Goal: Task Accomplishment & Management: Complete application form

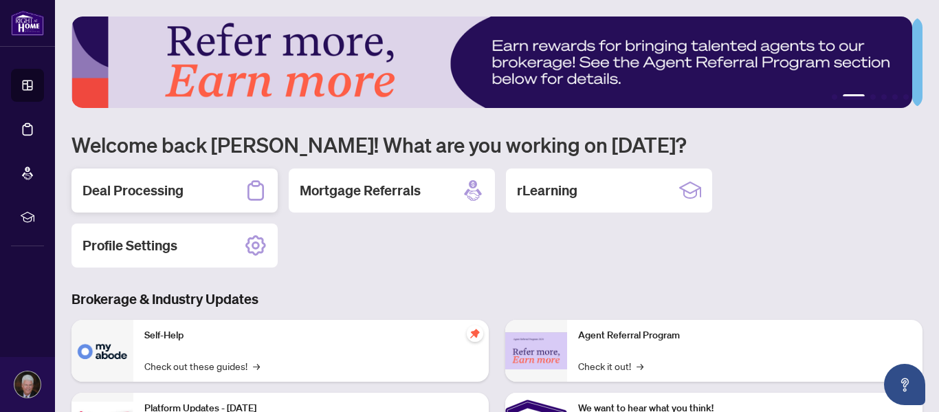
click at [171, 181] on h2 "Deal Processing" at bounding box center [133, 190] width 101 height 19
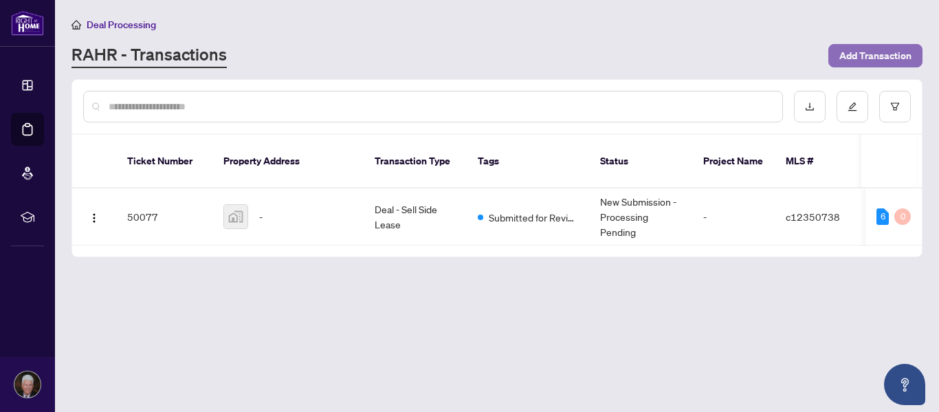
click at [853, 59] on span "Add Transaction" at bounding box center [875, 56] width 72 height 22
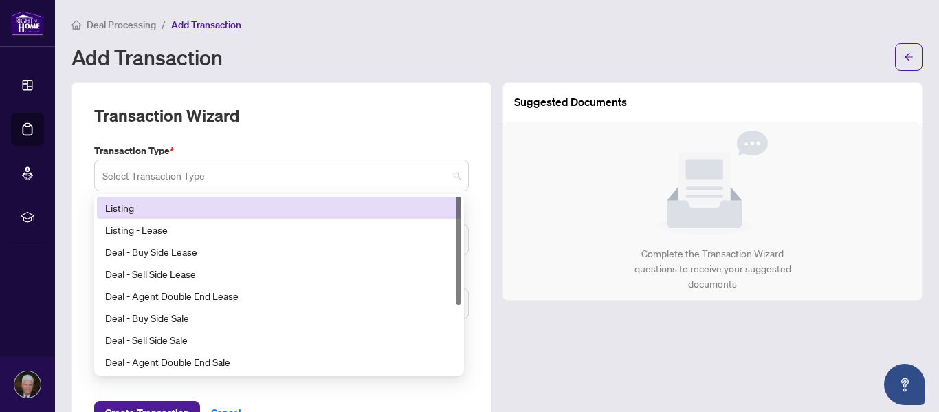
click at [448, 174] on span at bounding box center [281, 175] width 358 height 26
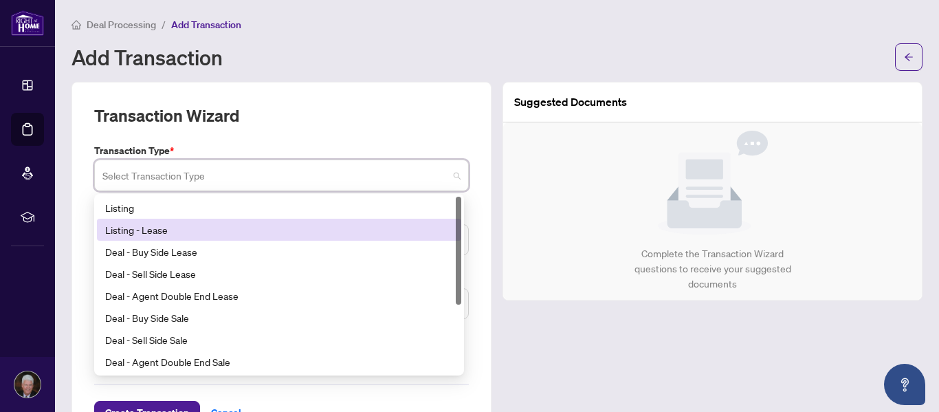
click at [154, 232] on div "Listing - Lease" at bounding box center [279, 229] width 348 height 15
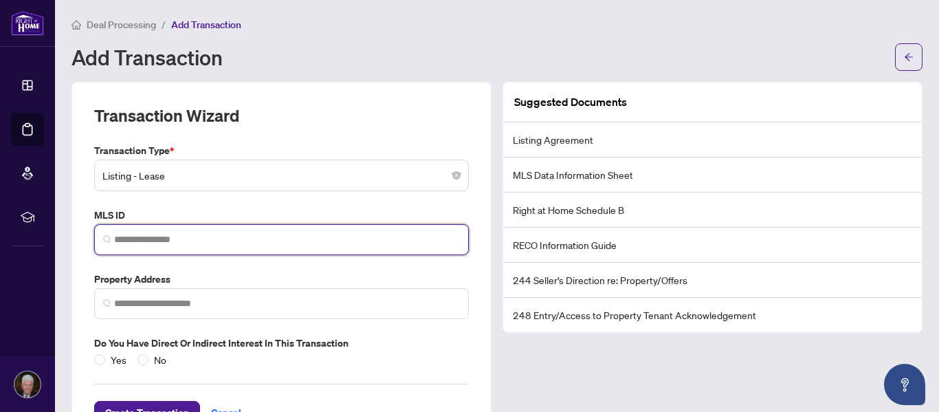
click at [193, 242] on input "search" at bounding box center [287, 239] width 346 height 14
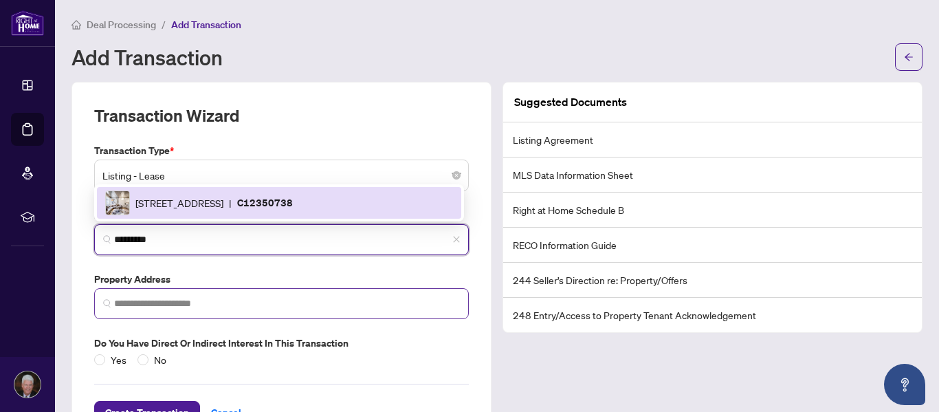
type input "*********"
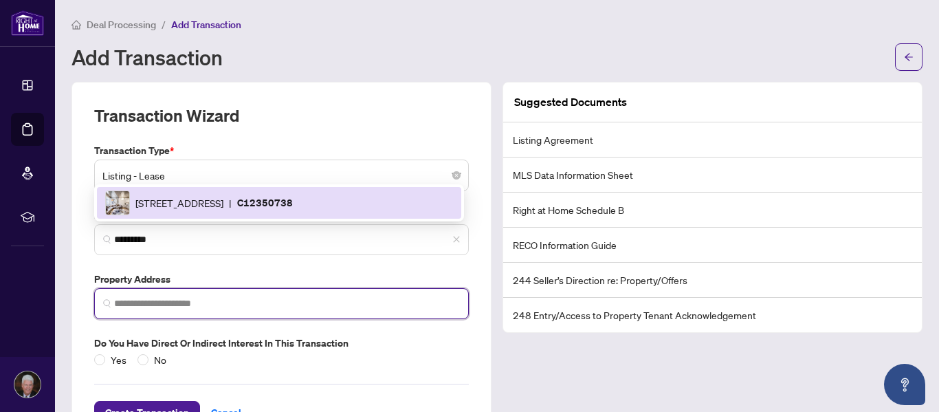
click at [123, 296] on input "search" at bounding box center [287, 303] width 346 height 14
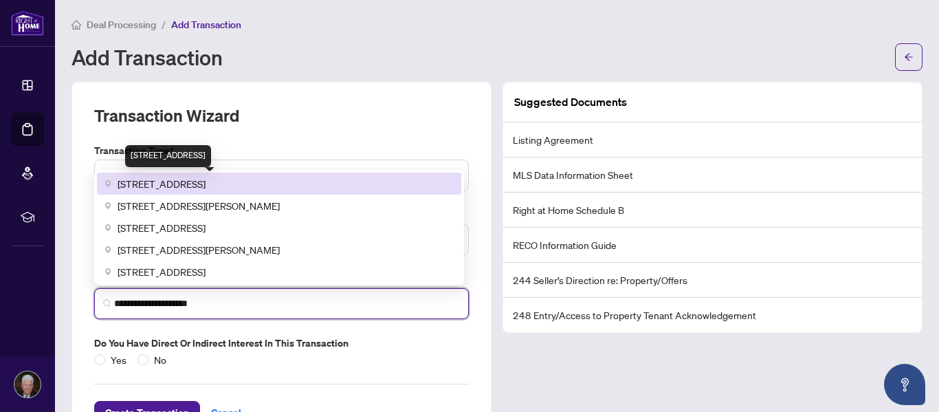
click at [186, 188] on span "1029 King St W #215, Toronto, ON, Canada" at bounding box center [162, 183] width 88 height 15
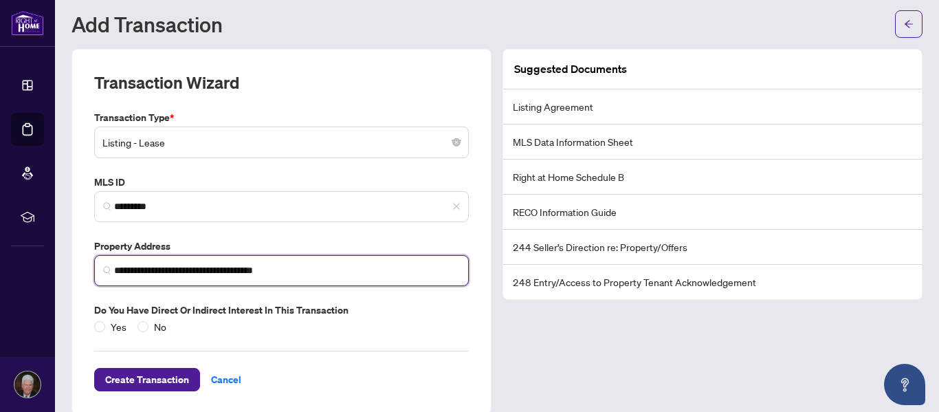
scroll to position [51, 0]
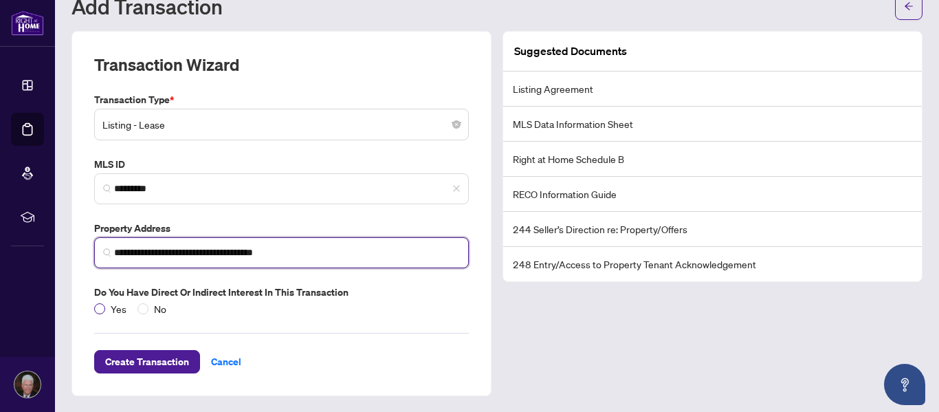
type input "**********"
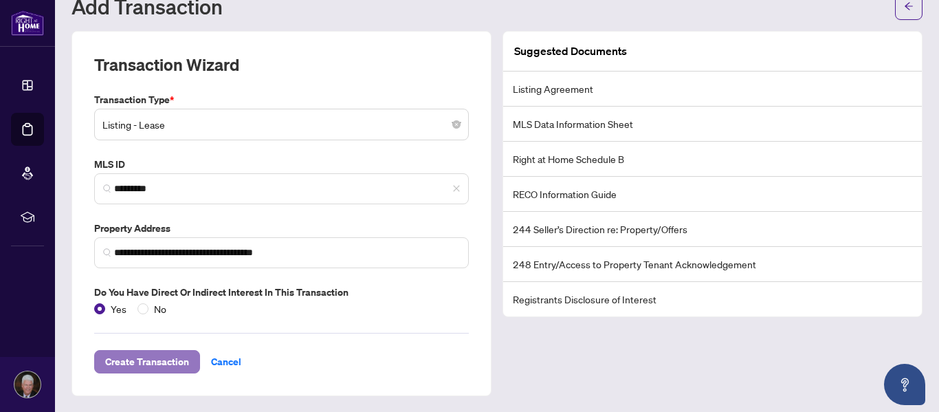
click at [144, 360] on span "Create Transaction" at bounding box center [147, 362] width 84 height 22
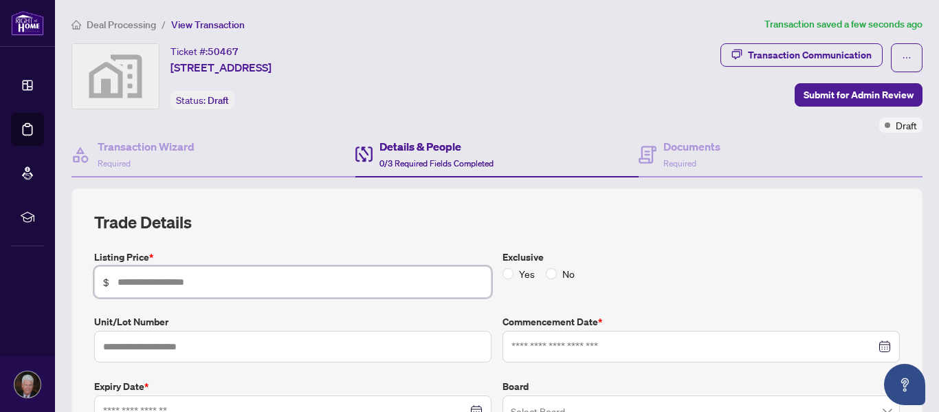
click at [181, 278] on input "text" at bounding box center [300, 281] width 365 height 15
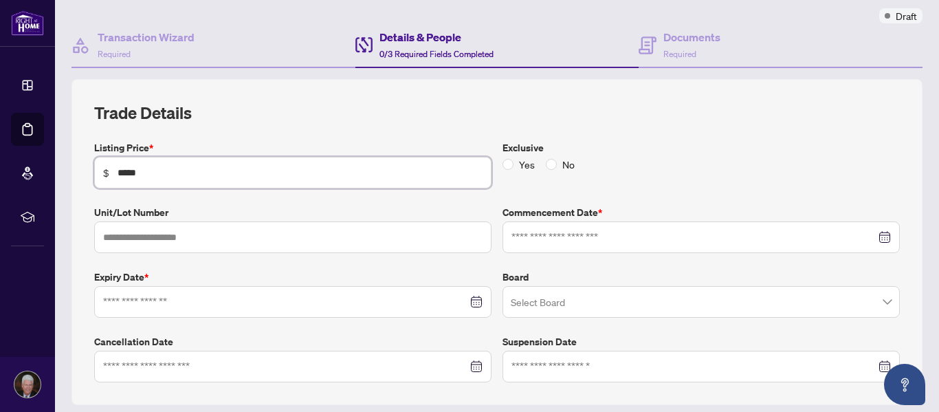
scroll to position [110, 0]
type input "*****"
drag, startPoint x: 142, startPoint y: 254, endPoint x: 137, endPoint y: 242, distance: 12.9
click at [137, 242] on div "Listing Price * $ ***** Exclusive Yes No Unit/Lot Number Commencement Date * Ex…" at bounding box center [497, 261] width 817 height 242
click at [137, 242] on input "text" at bounding box center [292, 237] width 397 height 32
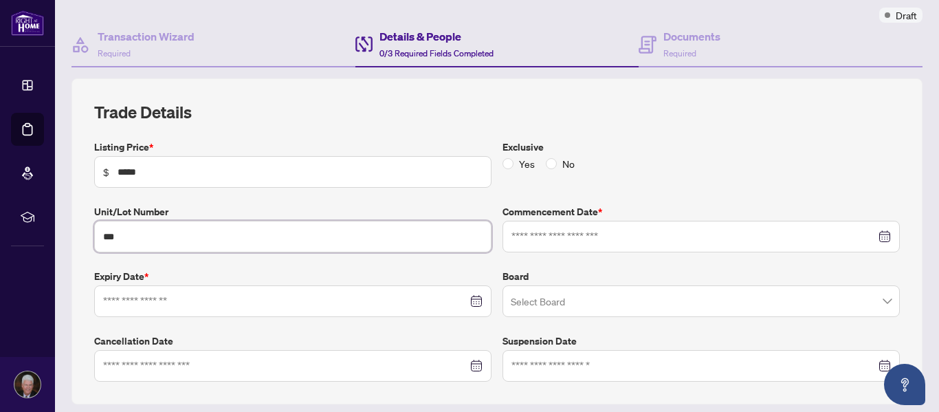
type input "***"
click at [199, 306] on input at bounding box center [285, 301] width 364 height 15
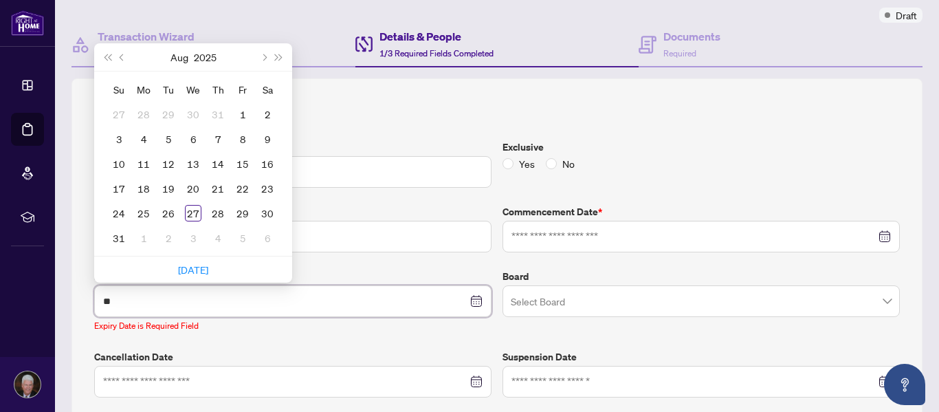
type input "*"
type input "**********"
click at [276, 54] on button "Next year (Control + right)" at bounding box center [279, 57] width 15 height 28
click at [108, 56] on span "Last year (Control + left)" at bounding box center [107, 57] width 7 height 7
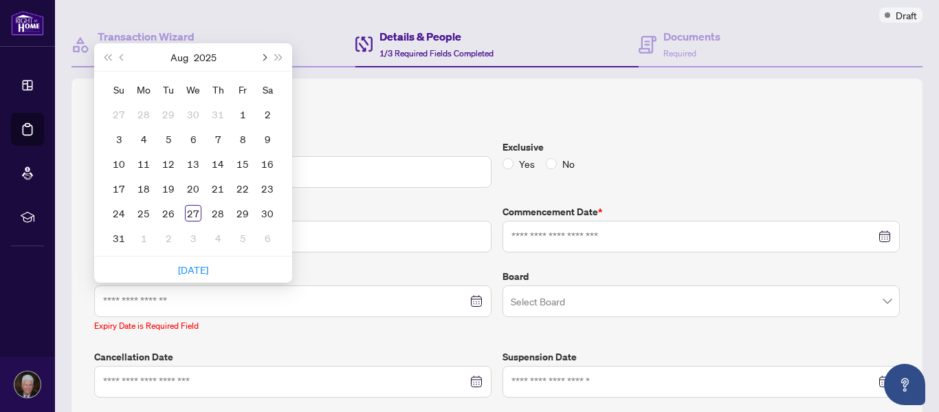
click at [264, 56] on span "Next month (PageDown)" at bounding box center [263, 57] width 7 height 7
type input "**********"
click at [272, 162] on div "18" at bounding box center [267, 163] width 17 height 17
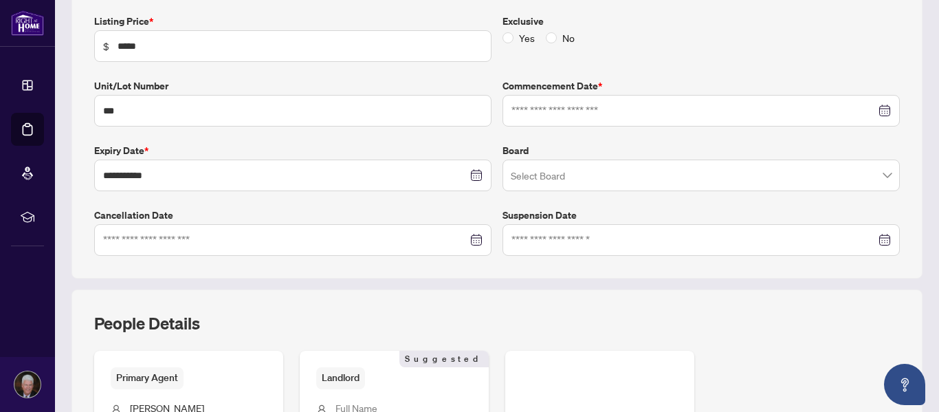
scroll to position [238, 0]
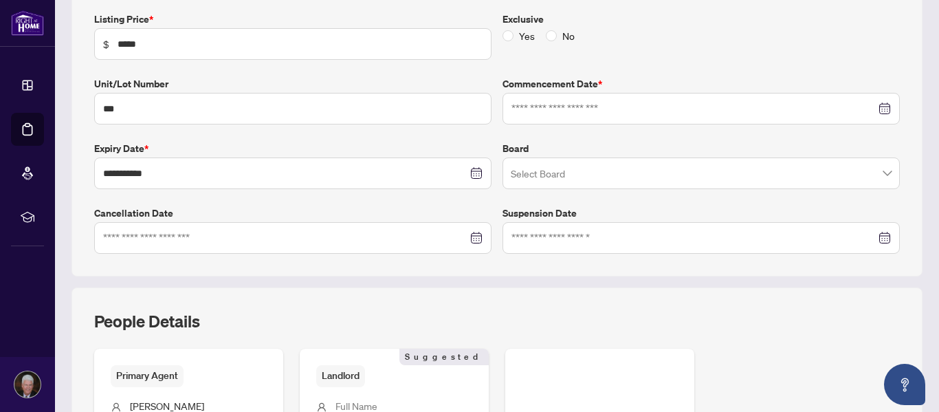
click at [873, 107] on div at bounding box center [702, 108] width 380 height 15
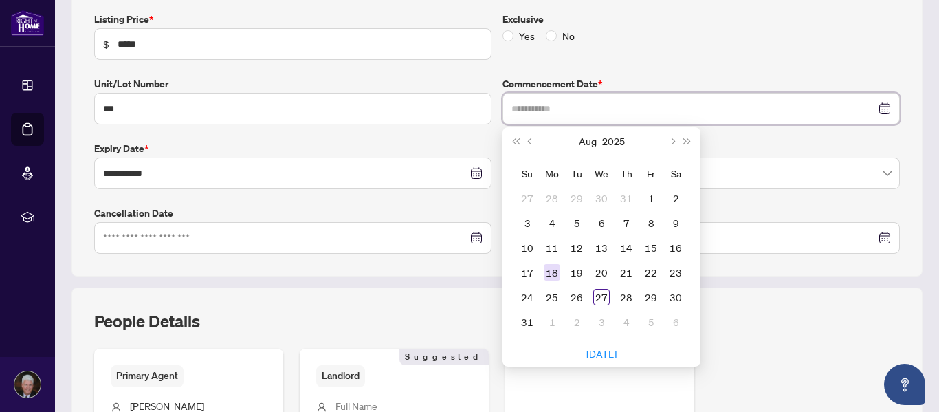
type input "**********"
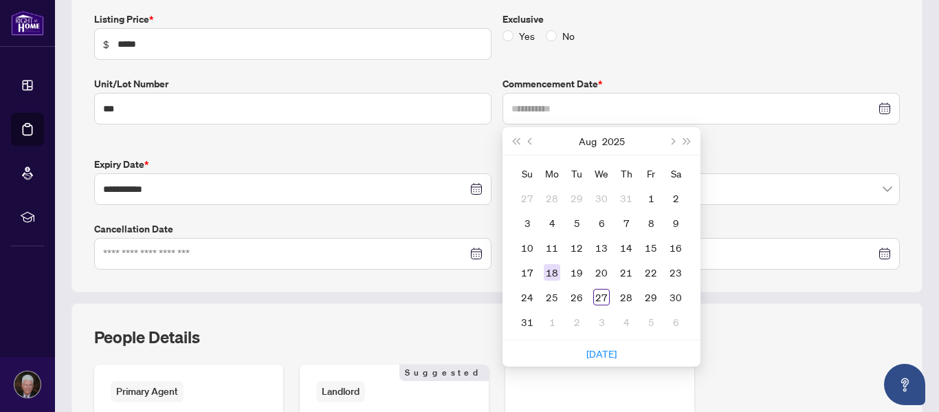
click at [551, 269] on div "18" at bounding box center [552, 272] width 17 height 17
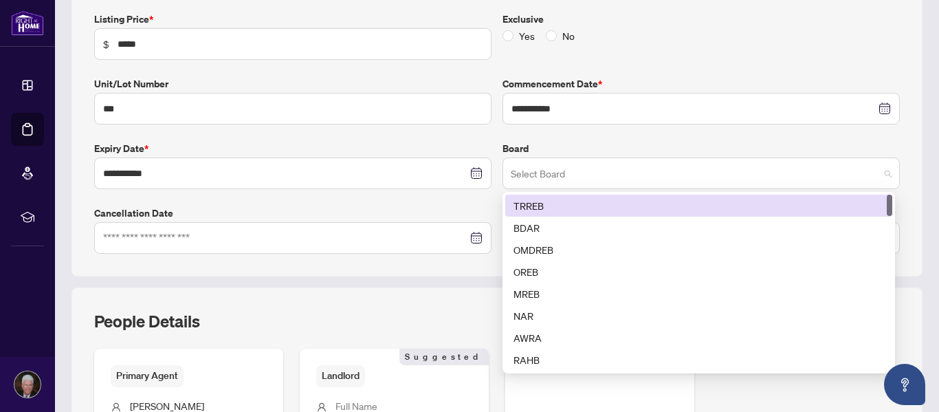
click at [879, 174] on span at bounding box center [701, 173] width 381 height 26
click at [634, 201] on div "TRREB" at bounding box center [699, 205] width 371 height 15
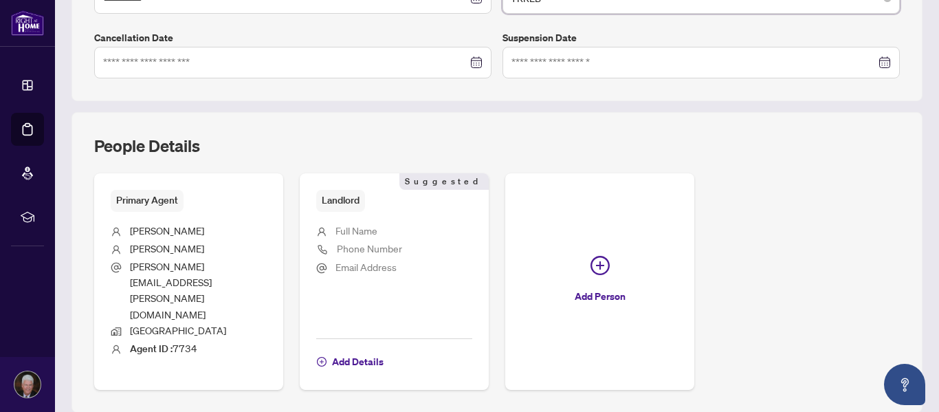
scroll to position [466, 0]
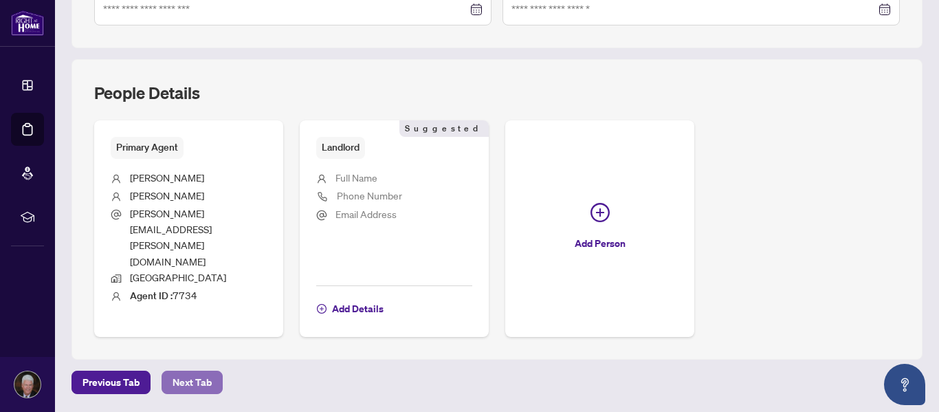
click at [188, 371] on span "Next Tab" at bounding box center [192, 382] width 39 height 22
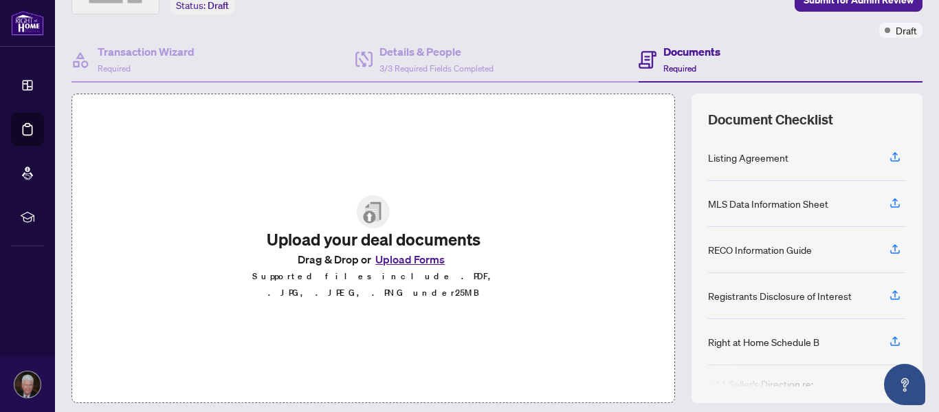
scroll to position [98, 0]
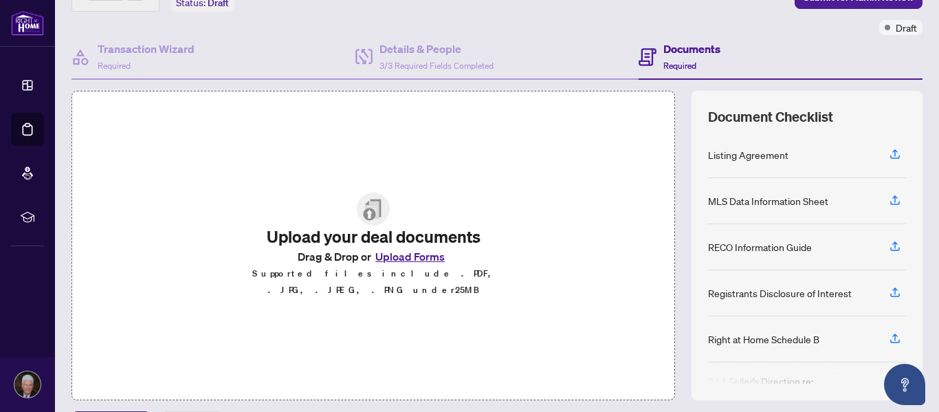
click at [402, 263] on button "Upload Forms" at bounding box center [410, 257] width 78 height 18
click at [889, 155] on icon "button" at bounding box center [895, 154] width 12 height 12
click at [469, 131] on div "Upload your deal documents Drag & Drop or Upload Forms Supported files include …" at bounding box center [374, 245] width 604 height 309
click at [395, 265] on button "Upload Forms" at bounding box center [410, 257] width 78 height 18
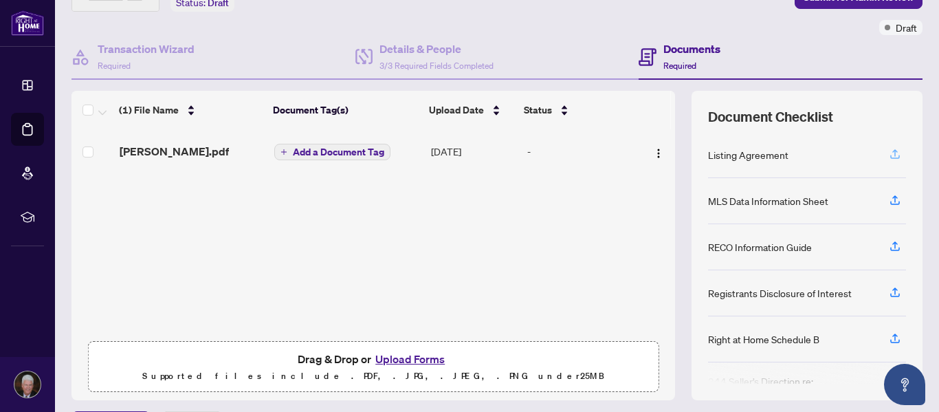
click at [889, 155] on icon "button" at bounding box center [895, 154] width 12 height 12
click at [889, 203] on icon "button" at bounding box center [895, 200] width 12 height 12
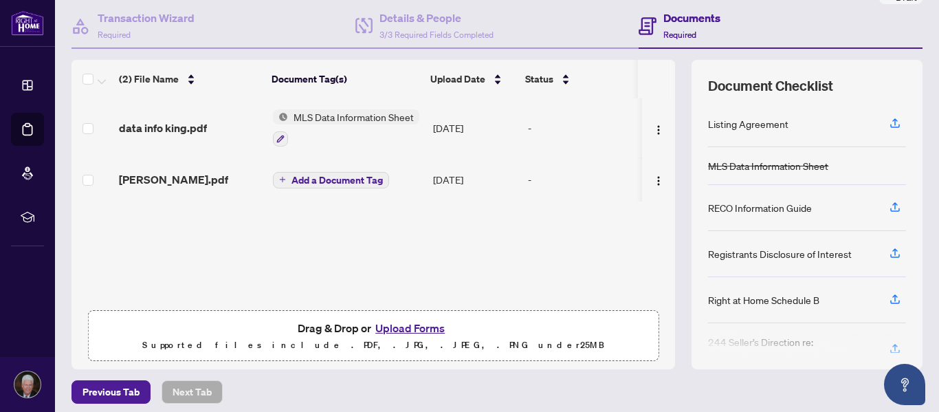
scroll to position [133, 0]
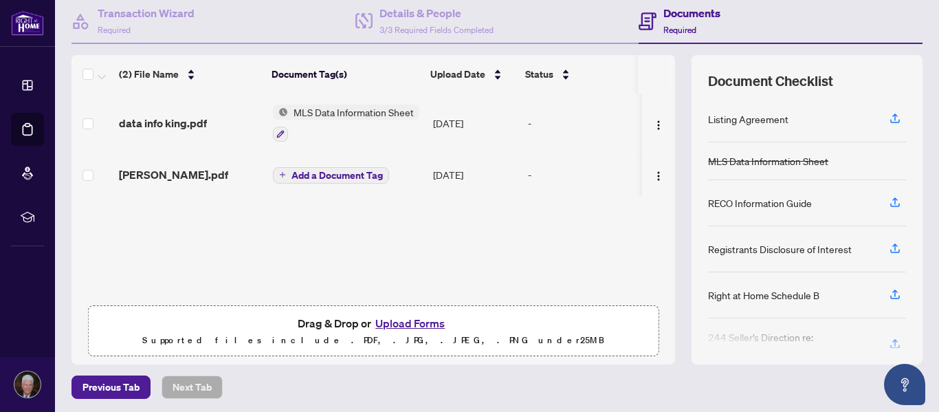
drag, startPoint x: 240, startPoint y: 282, endPoint x: 573, endPoint y: 248, distance: 334.5
click at [573, 248] on div "(2) File Name Document Tag(s) Upload Date Status data info king.pdf MLS Data In…" at bounding box center [374, 209] width 604 height 309
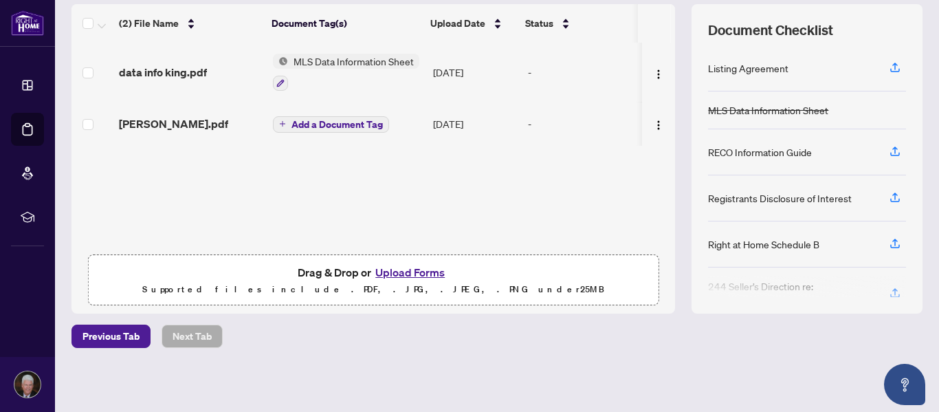
scroll to position [81, 0]
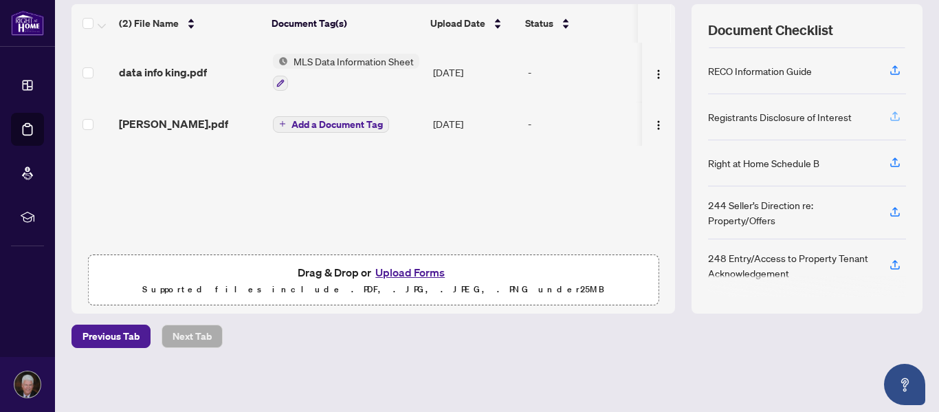
click at [890, 120] on icon "button" at bounding box center [895, 118] width 10 height 3
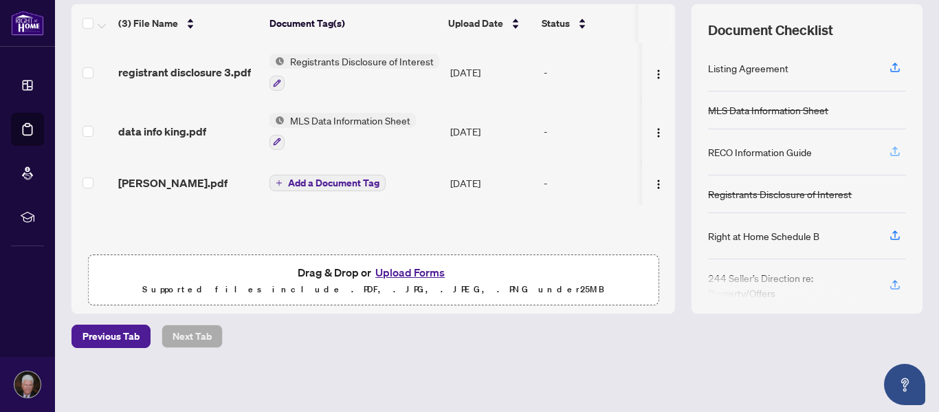
click at [889, 152] on icon "button" at bounding box center [895, 151] width 12 height 12
click at [889, 153] on icon "button" at bounding box center [895, 151] width 12 height 12
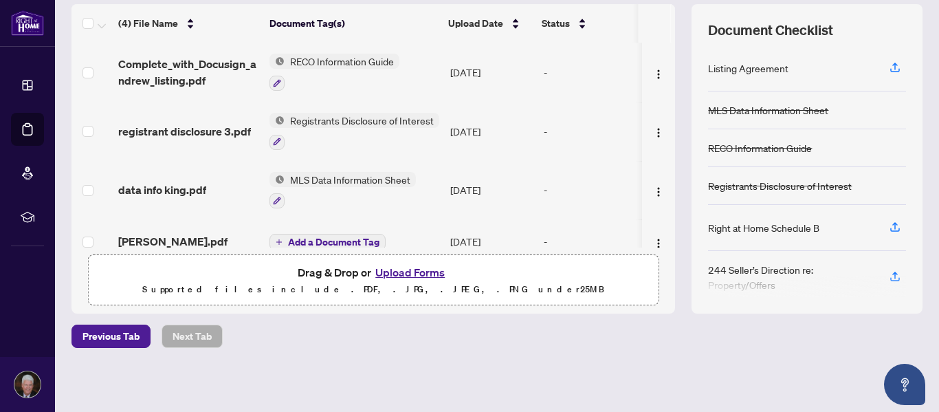
scroll to position [0, 0]
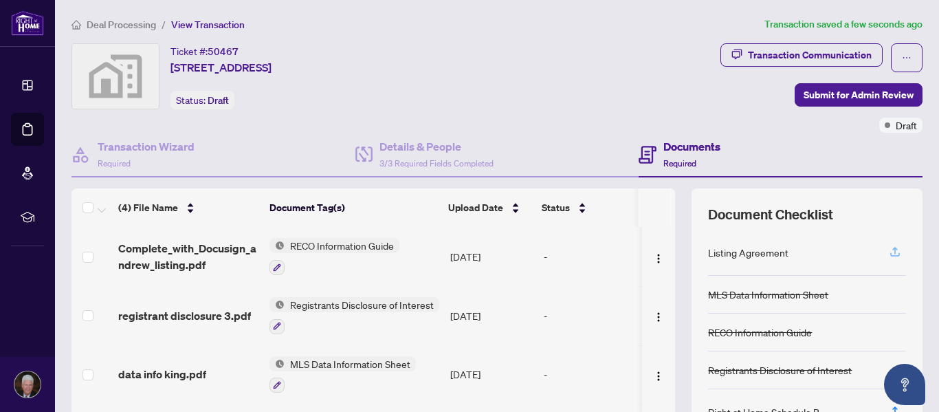
click at [890, 255] on icon "button" at bounding box center [895, 253] width 10 height 3
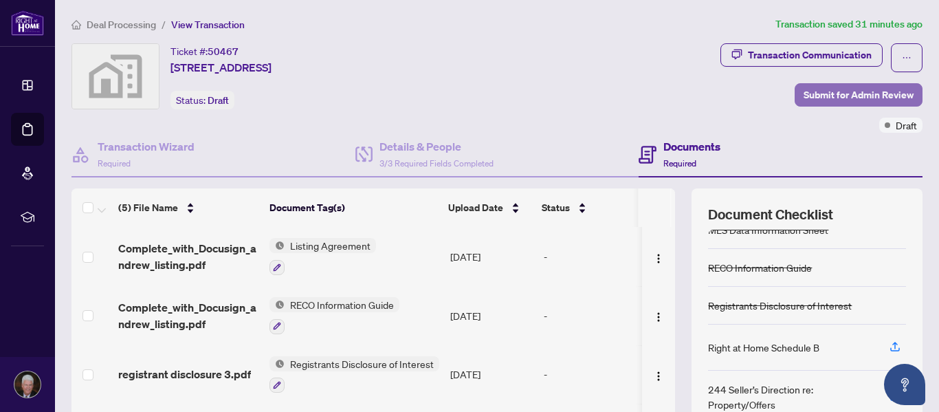
click at [844, 94] on span "Submit for Admin Review" at bounding box center [859, 95] width 110 height 22
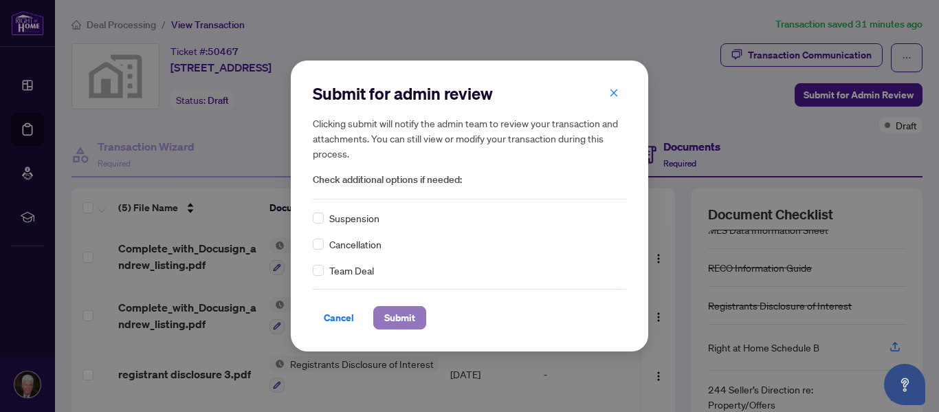
click at [394, 323] on span "Submit" at bounding box center [399, 318] width 31 height 22
